Goal: Task Accomplishment & Management: Use online tool/utility

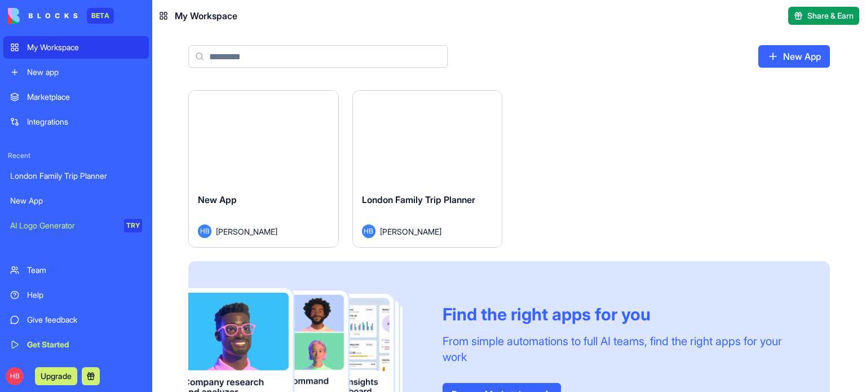
click at [59, 77] on div "New app" at bounding box center [84, 72] width 115 height 11
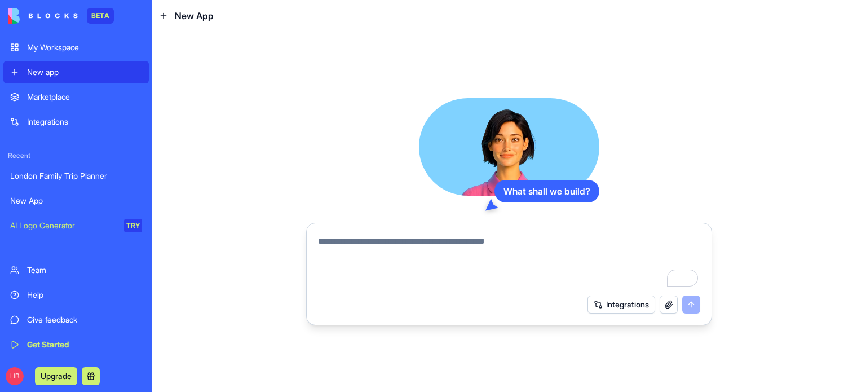
click at [440, 239] on textarea "To enrich screen reader interactions, please activate Accessibility in Grammarl…" at bounding box center [509, 262] width 382 height 54
click at [41, 96] on div "Marketplace" at bounding box center [84, 96] width 115 height 11
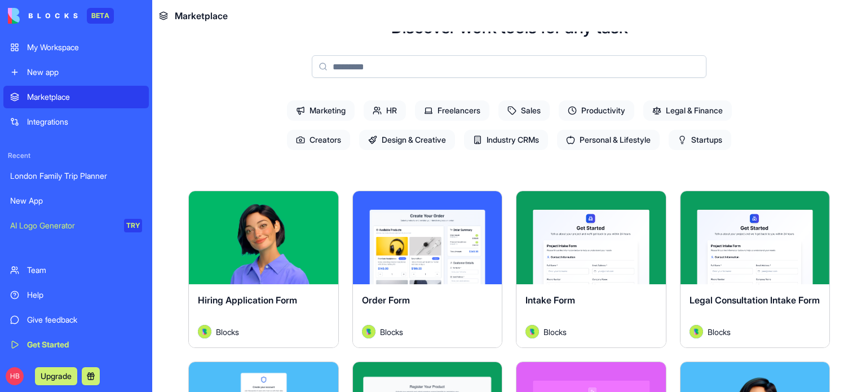
scroll to position [113, 0]
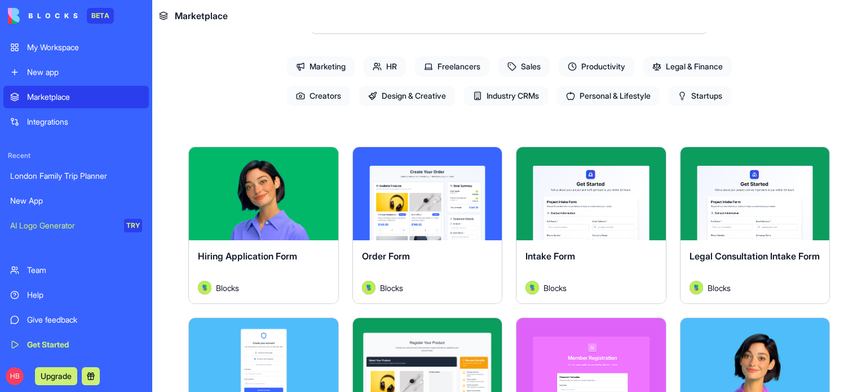
click at [519, 70] on span "Sales" at bounding box center [524, 66] width 51 height 20
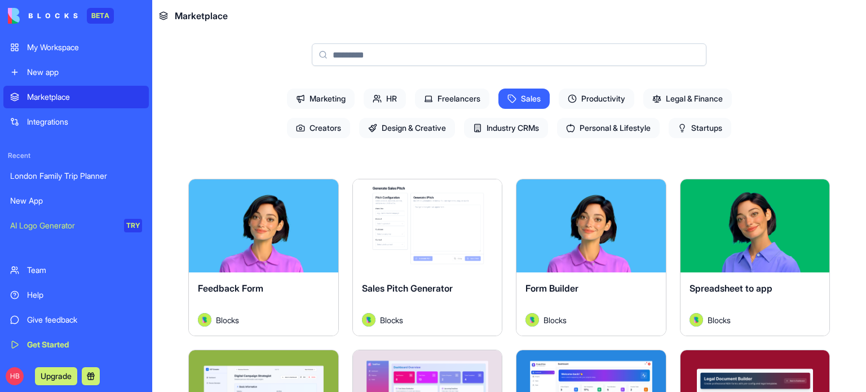
scroll to position [0, 0]
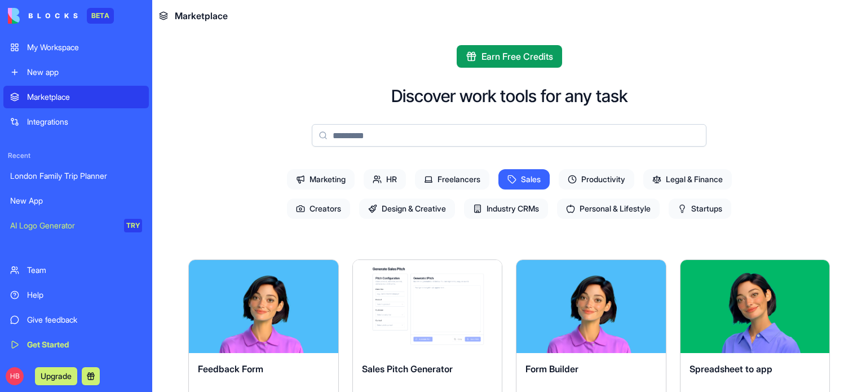
click at [499, 210] on span "Industry CRMs" at bounding box center [506, 208] width 84 height 20
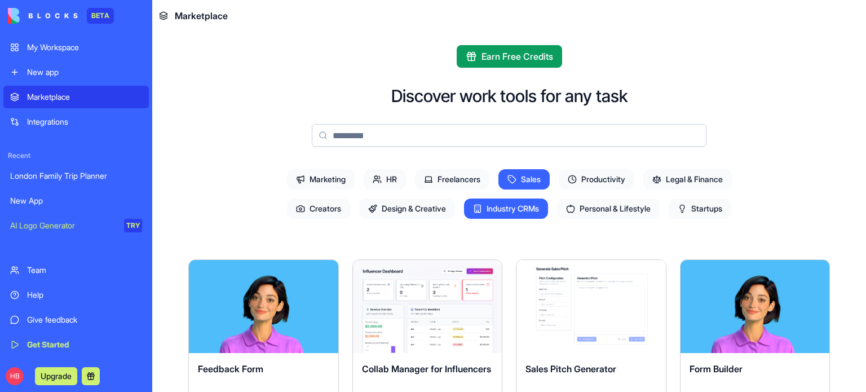
click at [316, 178] on span "Marketing" at bounding box center [321, 179] width 68 height 20
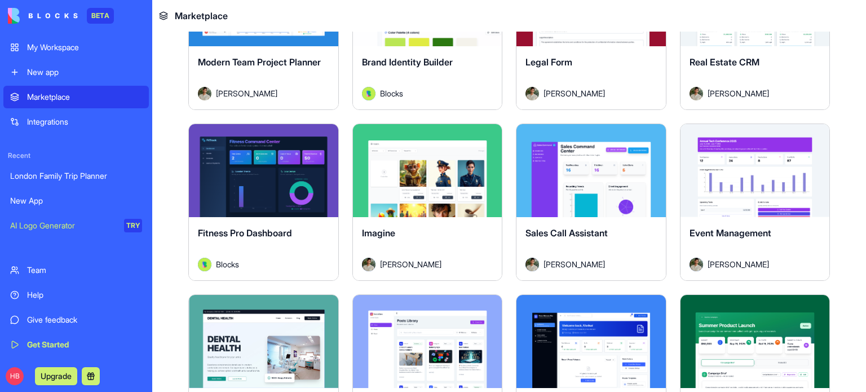
scroll to position [990, 0]
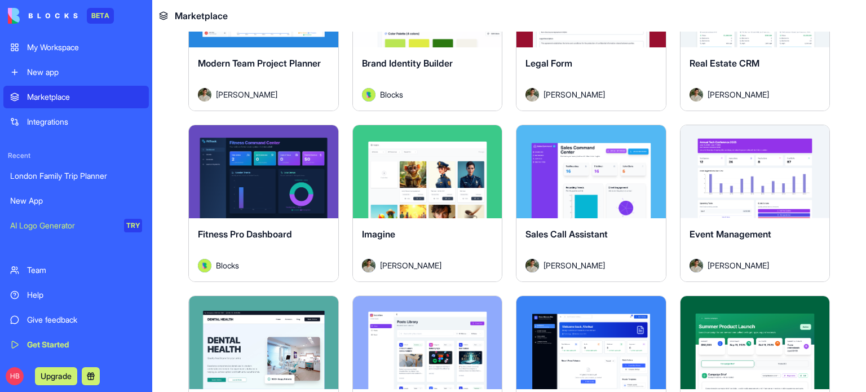
click at [647, 262] on div "[PERSON_NAME]" at bounding box center [591, 266] width 131 height 14
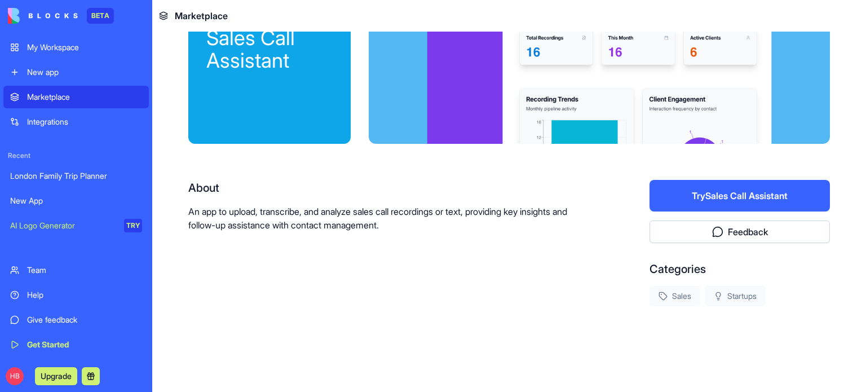
scroll to position [81, 0]
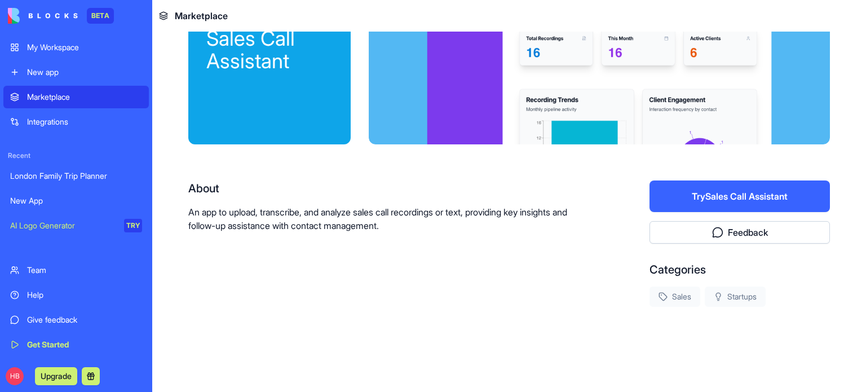
click at [590, 236] on div "About An app to upload, transcribe, and analyze sales call recordings or text, …" at bounding box center [509, 243] width 642 height 126
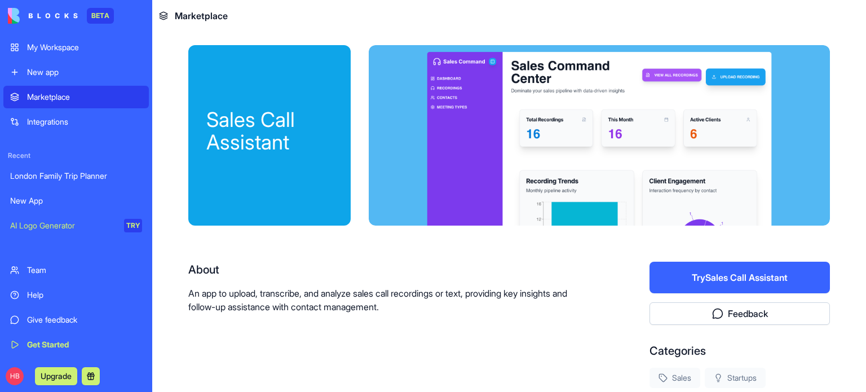
click at [47, 123] on div "Integrations" at bounding box center [84, 121] width 115 height 11
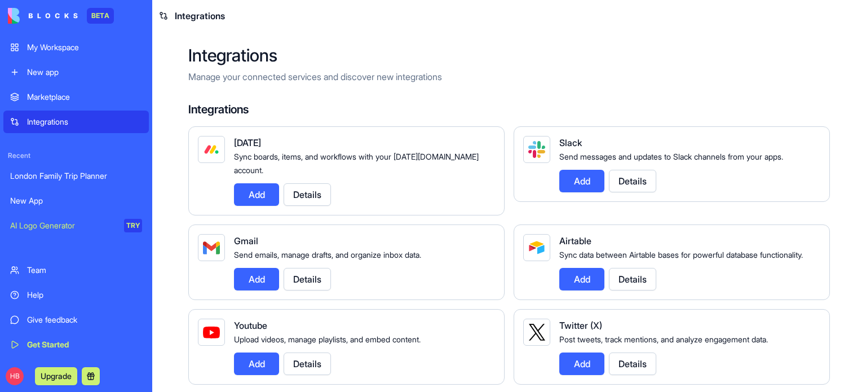
click at [64, 54] on link "My Workspace" at bounding box center [75, 47] width 145 height 23
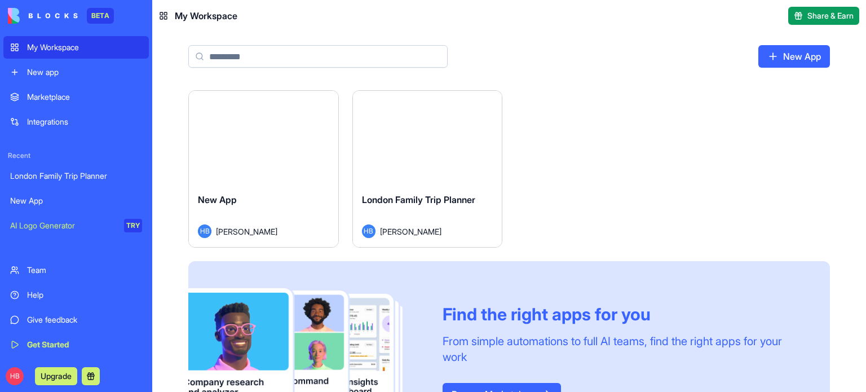
scroll to position [66, 0]
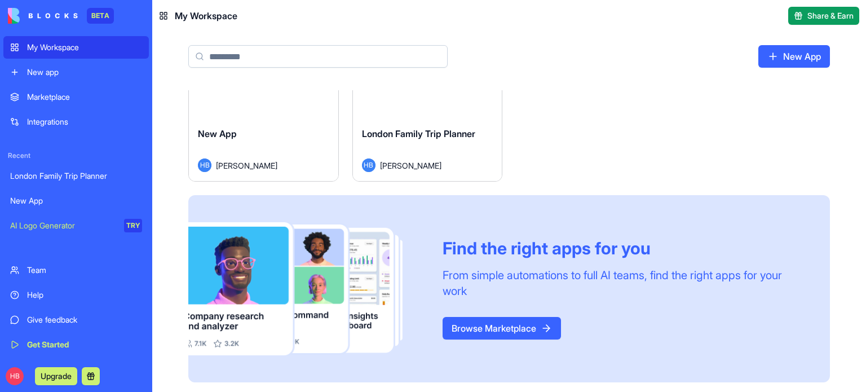
click at [447, 332] on link "Browse Marketplace" at bounding box center [502, 328] width 118 height 23
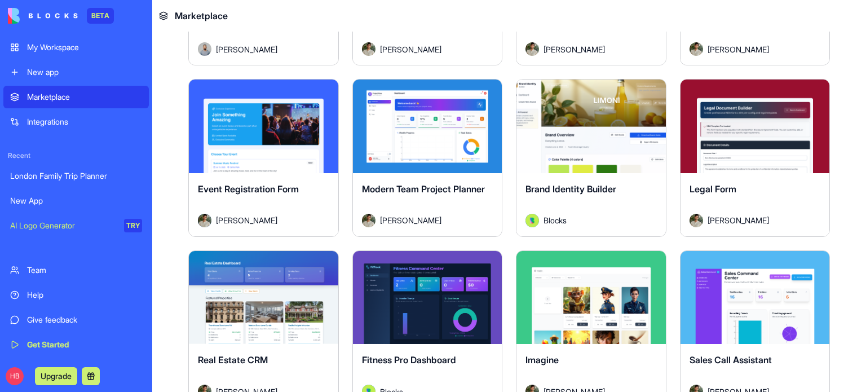
scroll to position [2062, 0]
drag, startPoint x: 435, startPoint y: 146, endPoint x: 192, endPoint y: 224, distance: 255.2
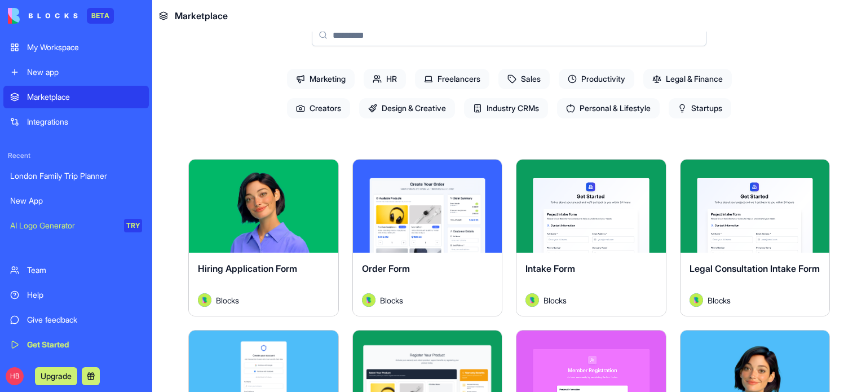
scroll to position [0, 0]
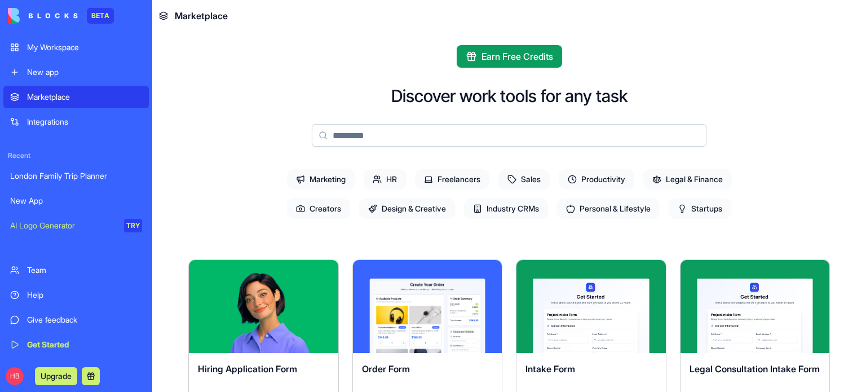
click at [72, 72] on div "New app" at bounding box center [84, 72] width 115 height 11
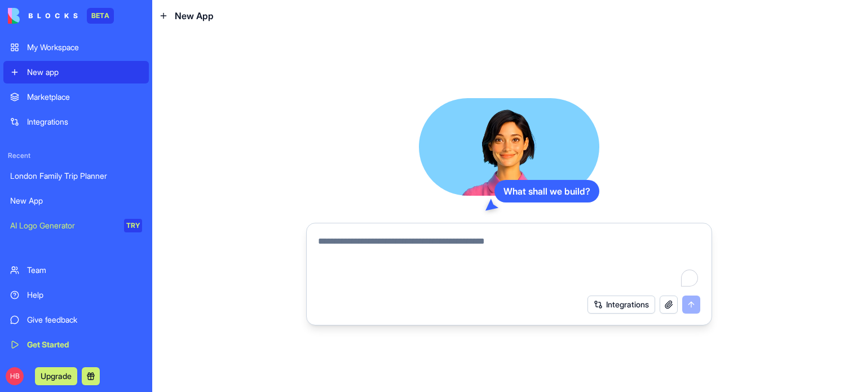
click at [396, 242] on textarea "To enrich screen reader interactions, please activate Accessibility in Grammarl…" at bounding box center [509, 262] width 382 height 54
click at [637, 308] on button "Integrations" at bounding box center [622, 304] width 68 height 18
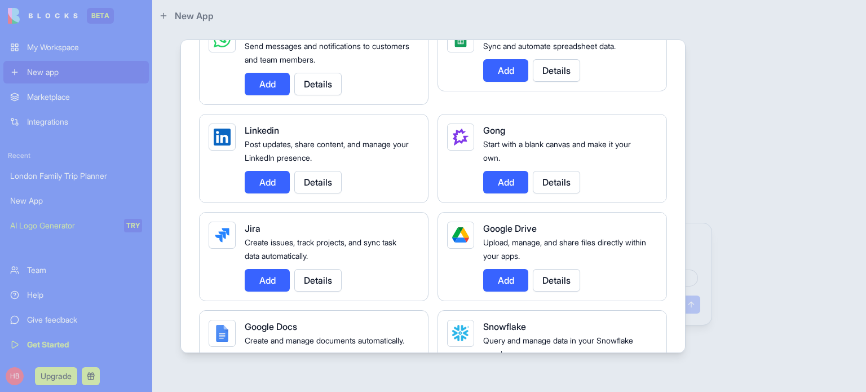
scroll to position [488, 0]
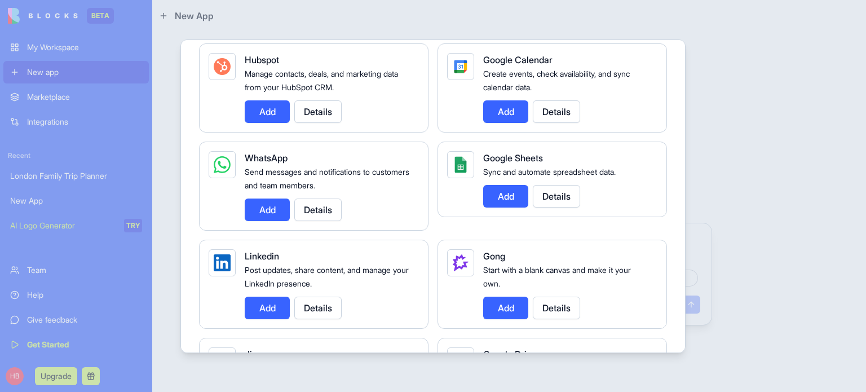
click at [325, 313] on button "Details" at bounding box center [317, 308] width 47 height 23
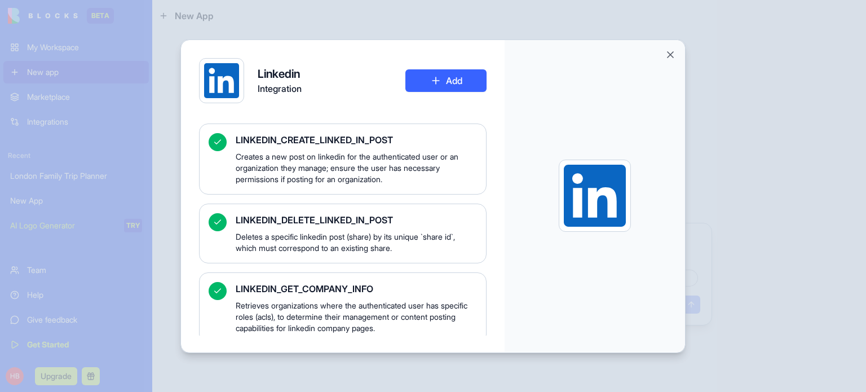
scroll to position [200, 0]
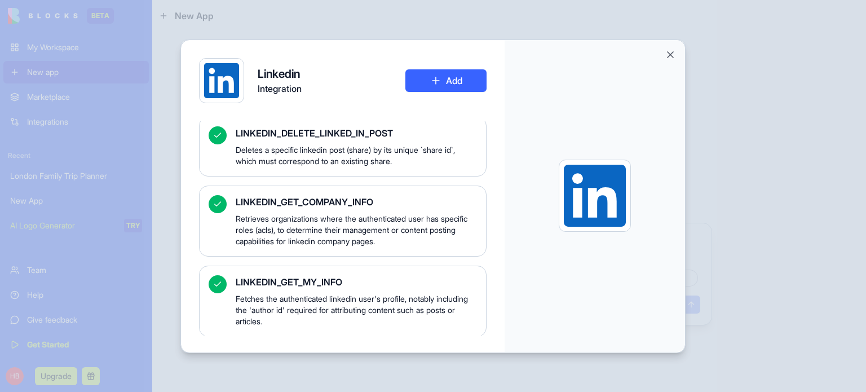
click at [664, 51] on div at bounding box center [595, 196] width 180 height 312
click at [673, 55] on button "Close" at bounding box center [670, 54] width 11 height 11
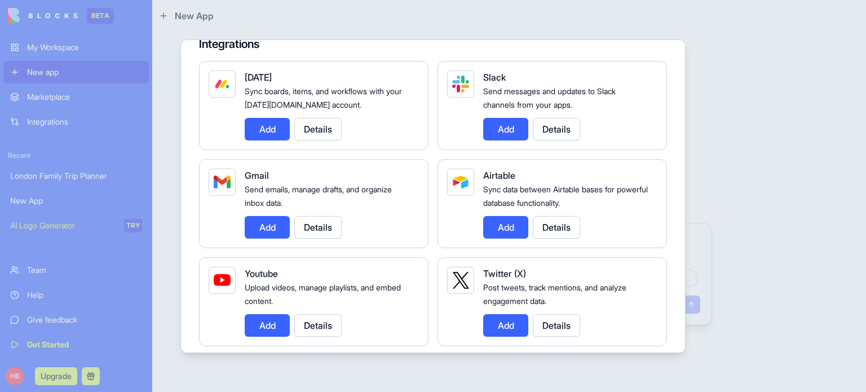
scroll to position [94, 0]
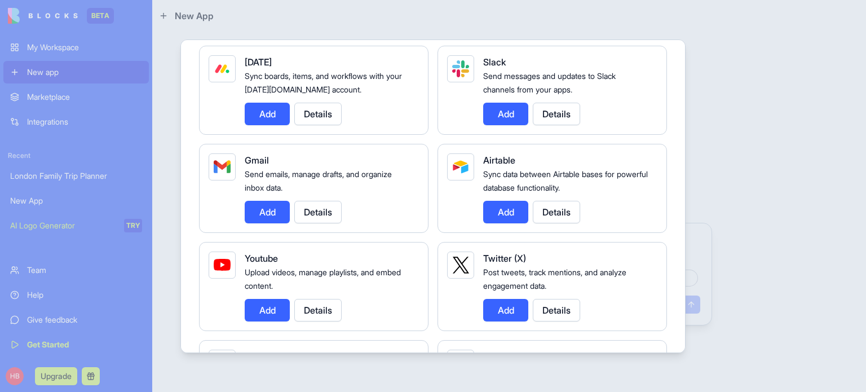
click at [268, 211] on button "Add" at bounding box center [267, 212] width 45 height 23
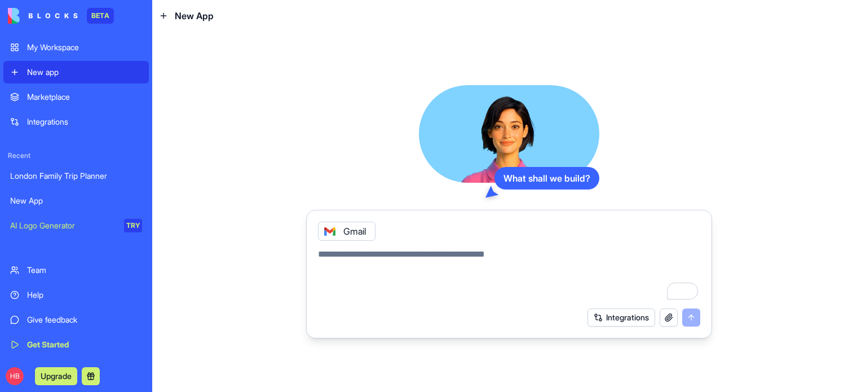
click at [394, 255] on textarea "To enrich screen reader interactions, please activate Accessibility in Grammarl…" at bounding box center [509, 275] width 382 height 54
type textarea "*"
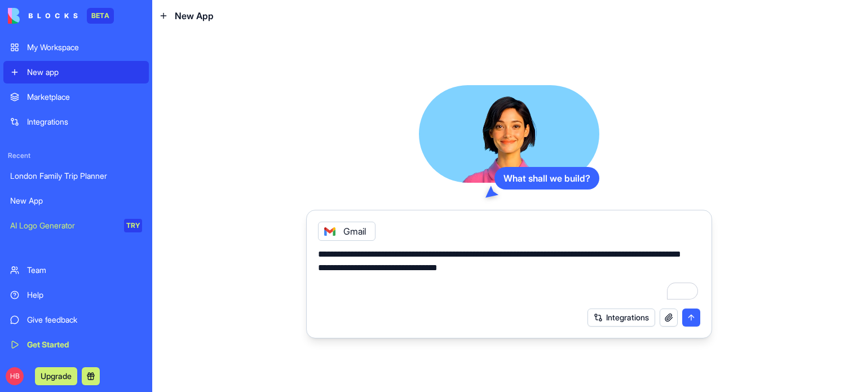
type textarea "**********"
click at [694, 321] on button "submit" at bounding box center [691, 317] width 18 height 18
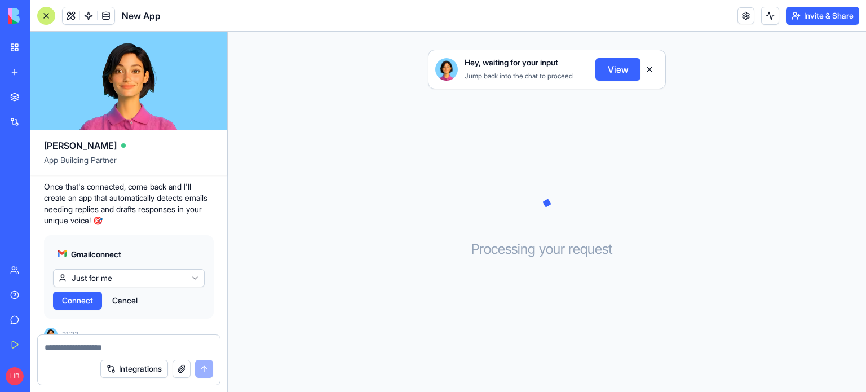
scroll to position [286, 0]
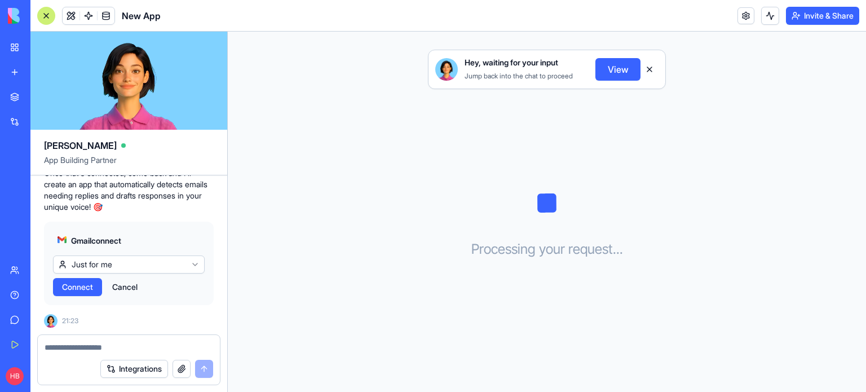
click at [88, 285] on span "Connect" at bounding box center [77, 286] width 31 height 11
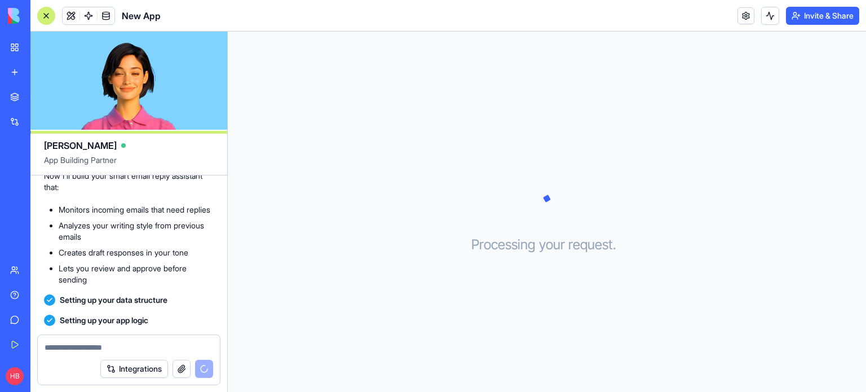
scroll to position [489, 0]
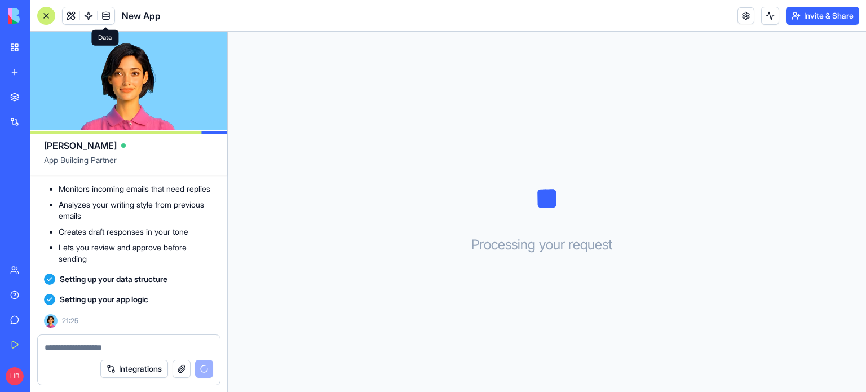
click at [101, 15] on span at bounding box center [106, 16] width 32 height 32
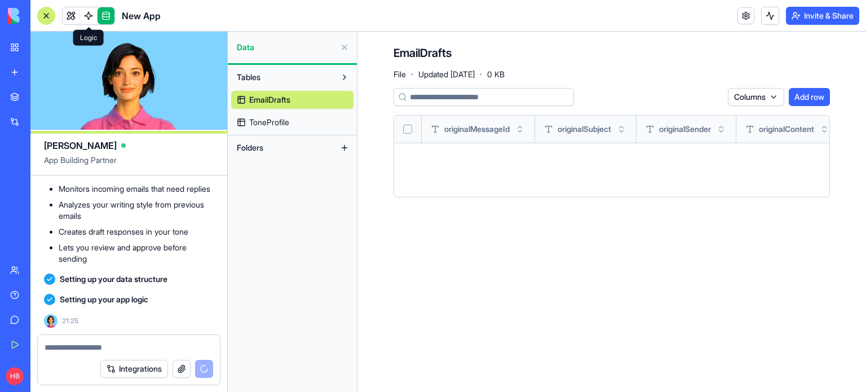
click at [91, 20] on span at bounding box center [89, 16] width 32 height 32
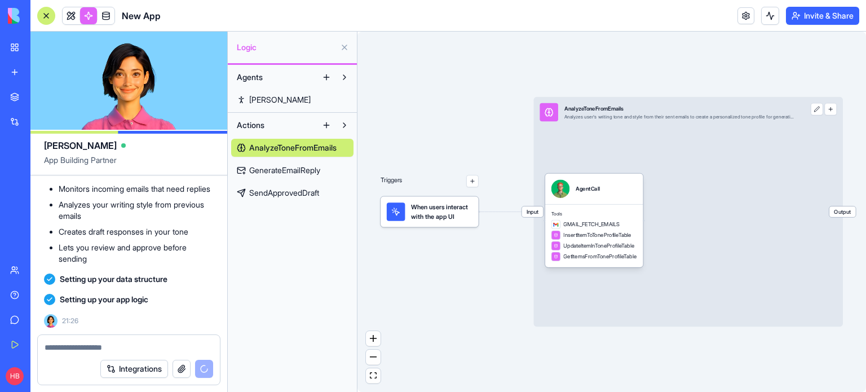
drag, startPoint x: 764, startPoint y: 341, endPoint x: 571, endPoint y: 304, distance: 196.4
click at [571, 304] on div "Triggers When users interact with the app UI Input AnalyzeToneFromEmails Analyz…" at bounding box center [612, 212] width 509 height 360
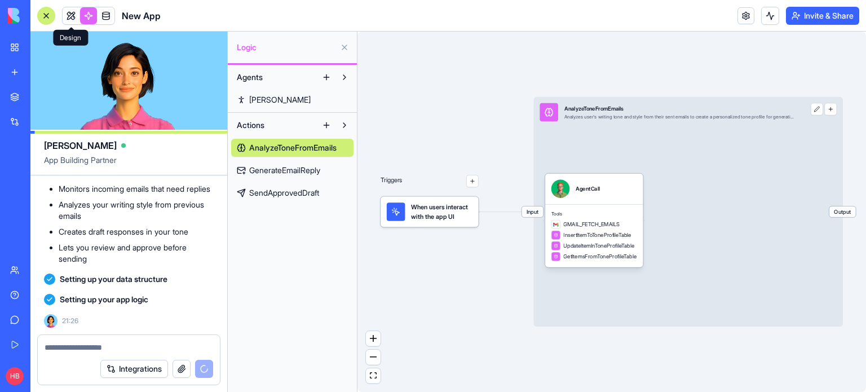
click at [72, 9] on link at bounding box center [71, 15] width 17 height 17
